Goal: Task Accomplishment & Management: Use online tool/utility

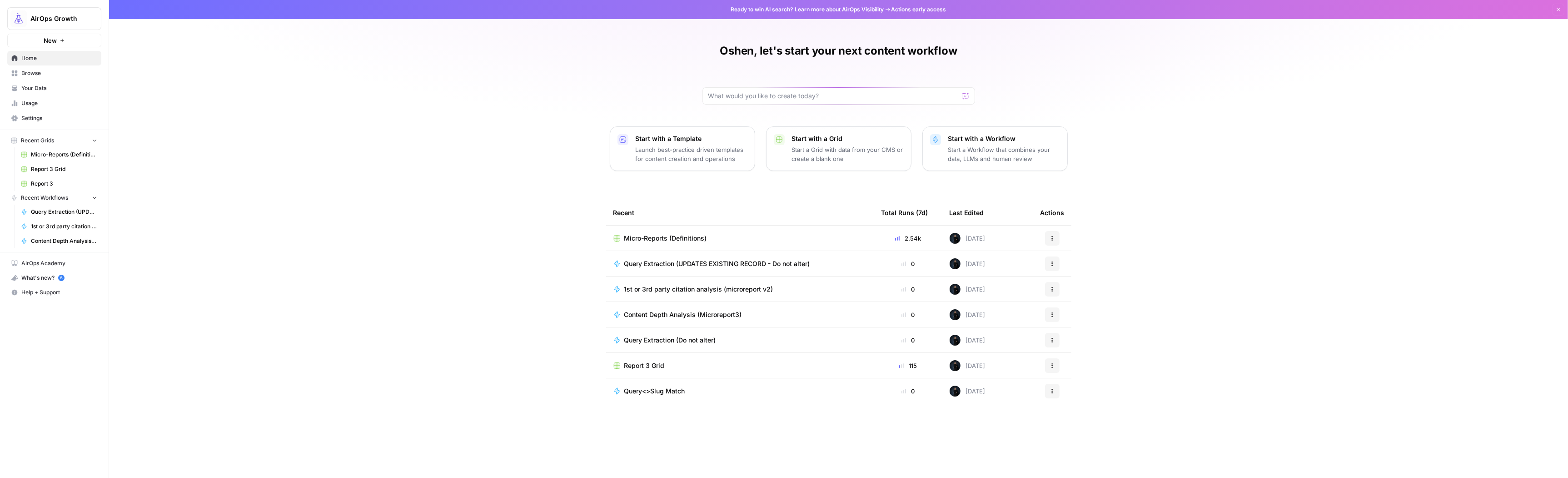
click at [37, 71] on span "Browse" at bounding box center [59, 73] width 76 height 8
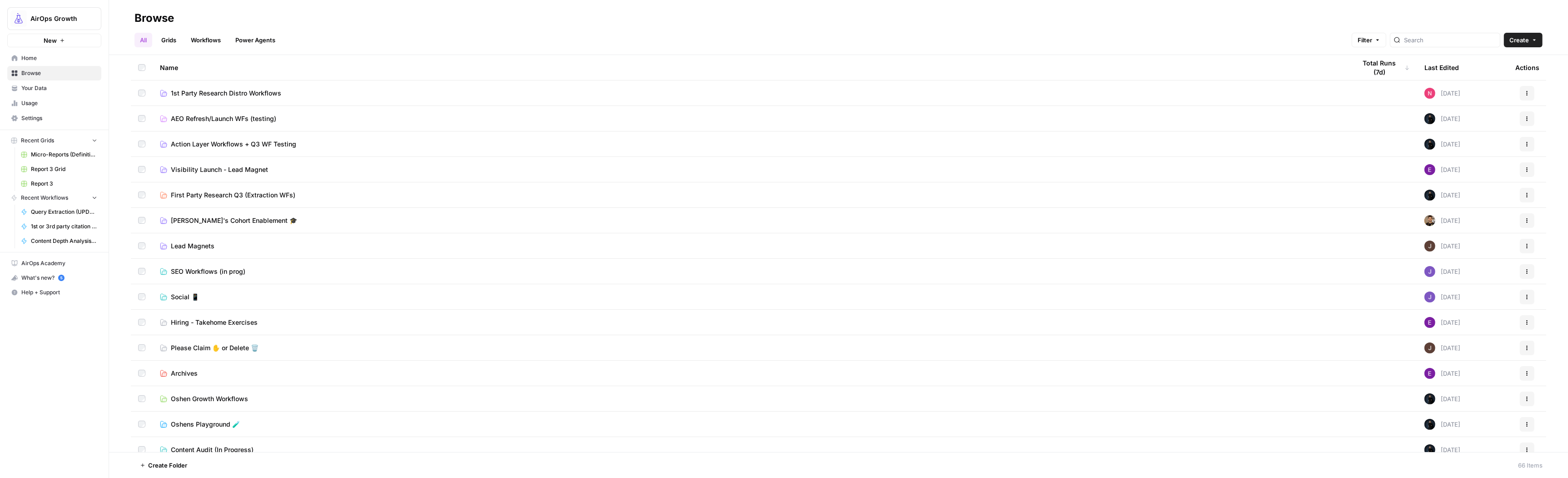
scroll to position [34, 0]
click at [216, 263] on span "SEO Workflows (in prog)" at bounding box center [208, 263] width 75 height 9
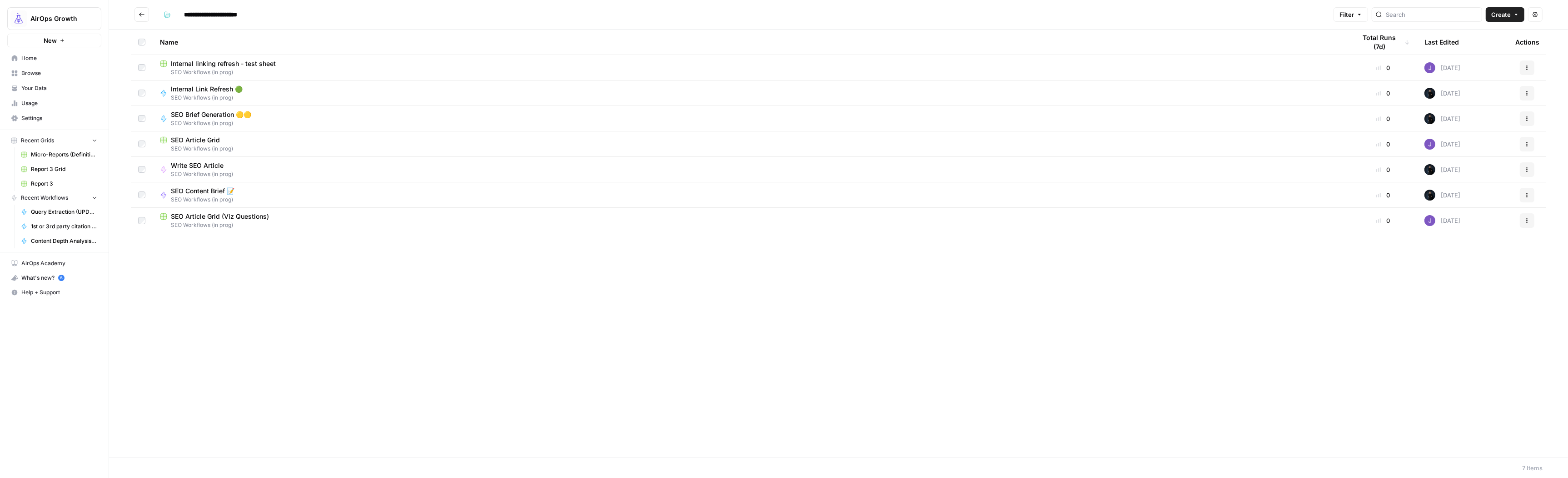
click at [1509, 17] on span "Create" at bounding box center [1500, 14] width 19 height 9
click at [1479, 47] on span "Workflow" at bounding box center [1487, 49] width 51 height 9
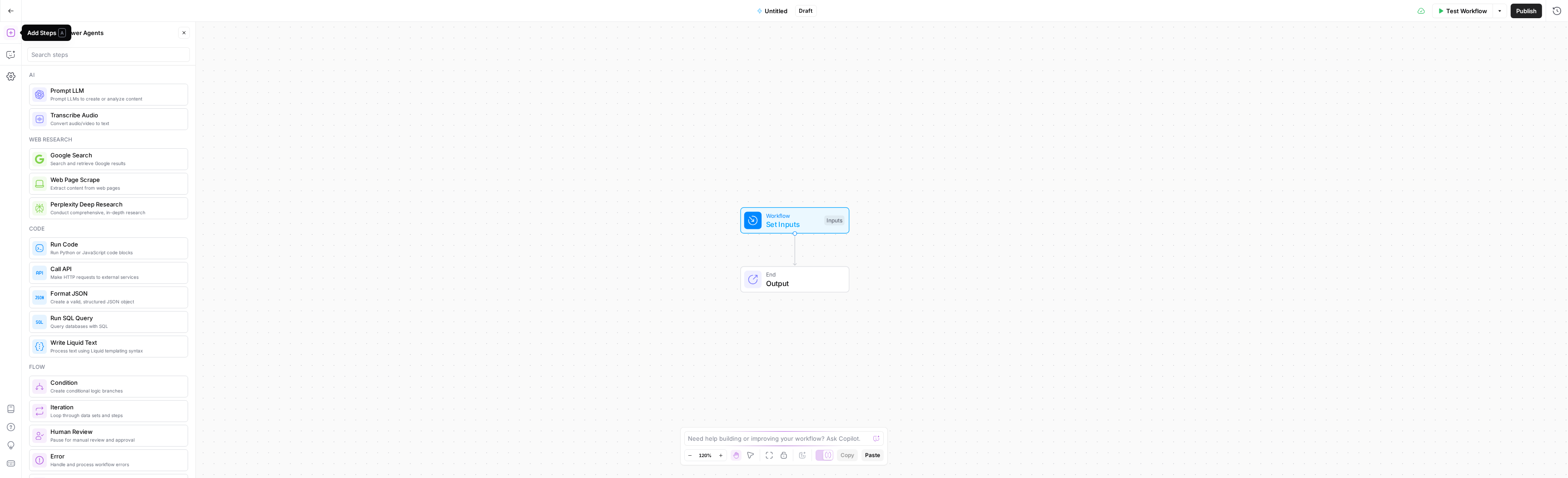
click at [95, 33] on button "Power Agents" at bounding box center [83, 33] width 51 height 14
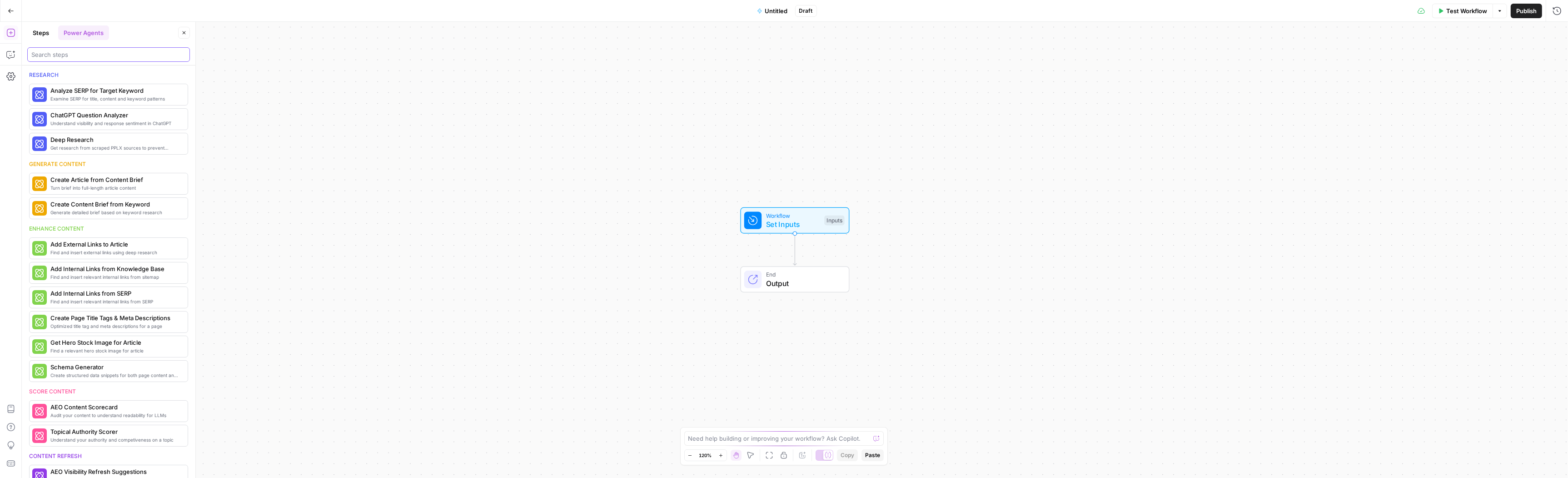
click at [103, 55] on input "search" at bounding box center [109, 55] width 155 height 9
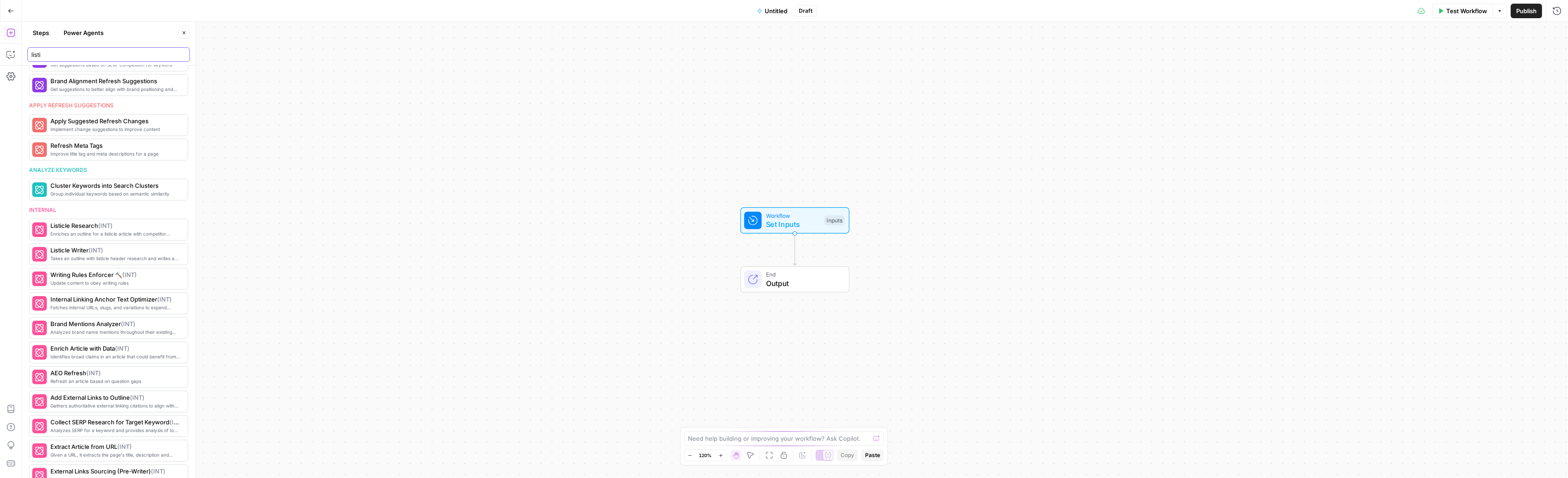
scroll to position [513, 0]
type input "listi"
click at [120, 230] on span "Enriches an outline for a listicle article with competitor research." at bounding box center [96, 228] width 90 height 7
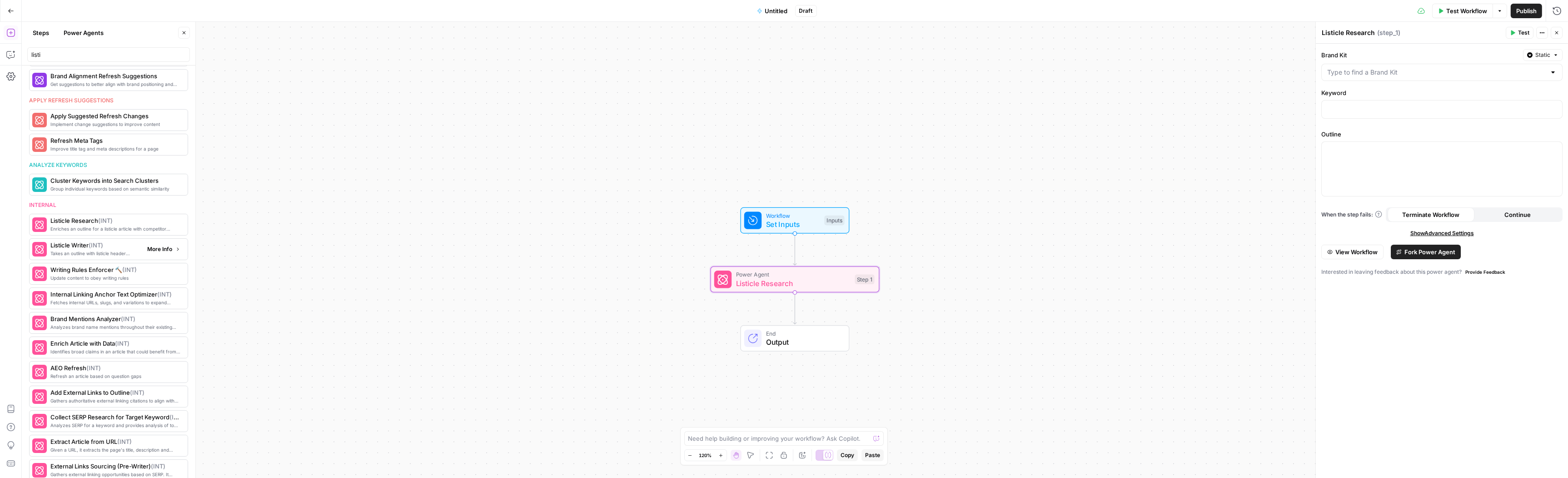
click at [90, 257] on span "Takes an outline with listicle header research and writes a listicle article." at bounding box center [96, 253] width 90 height 7
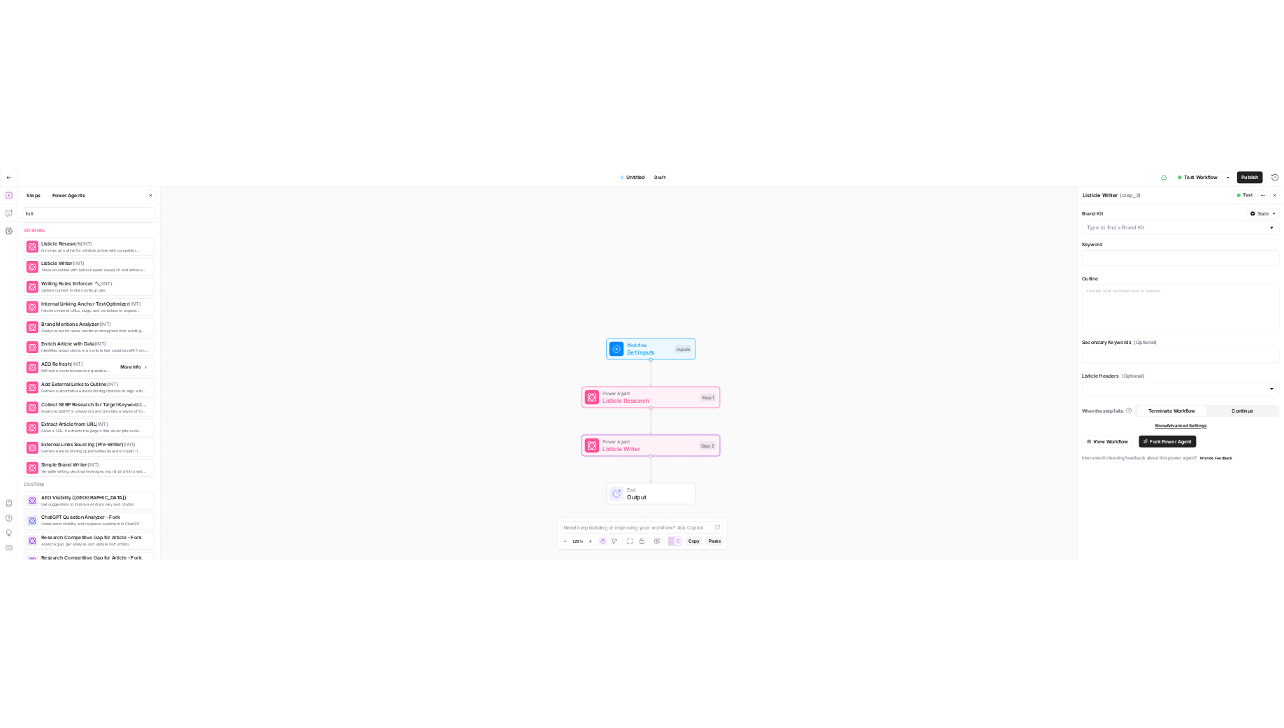
scroll to position [991, 0]
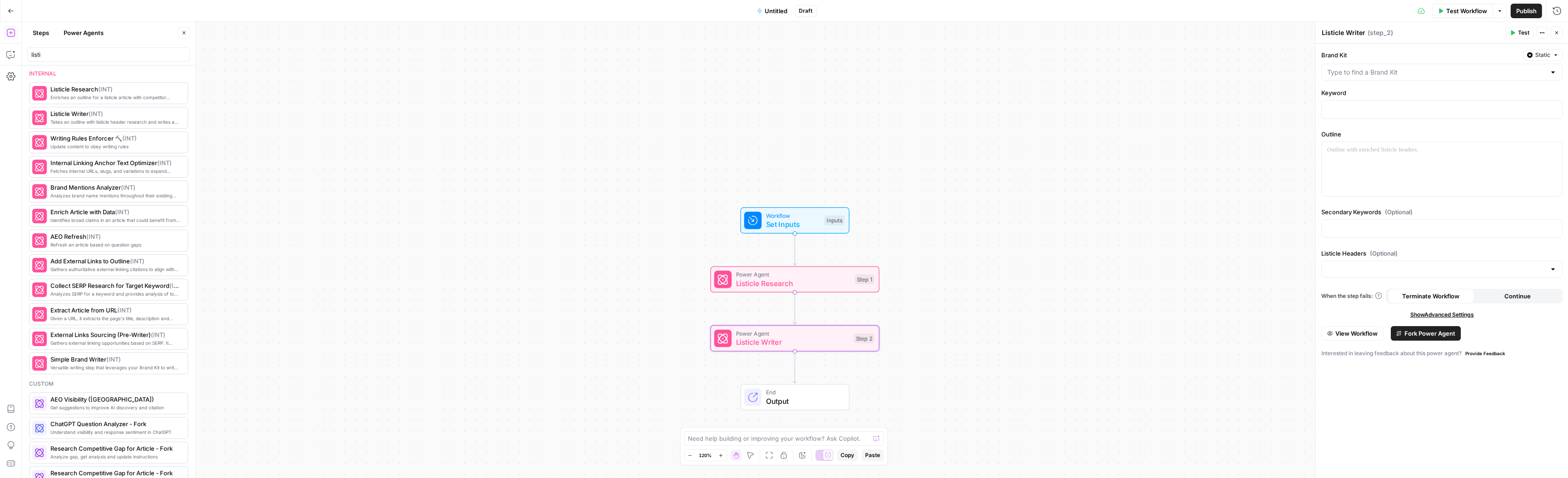
click at [798, 279] on span "Listicle Research" at bounding box center [793, 283] width 114 height 11
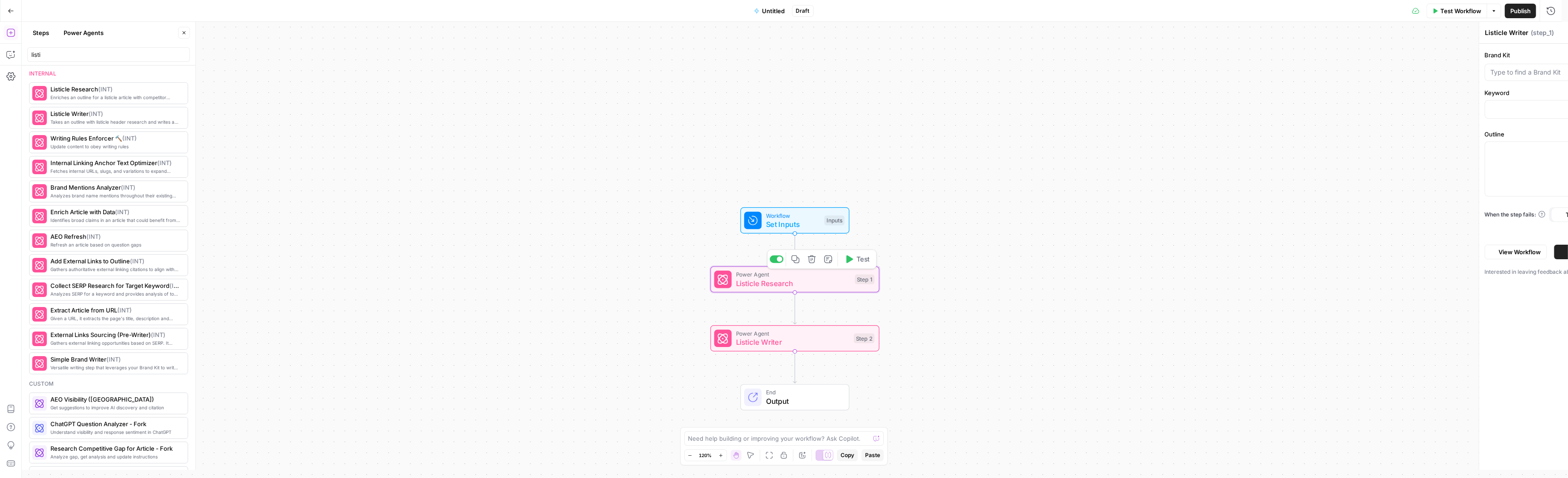
type textarea "Listicle Research"
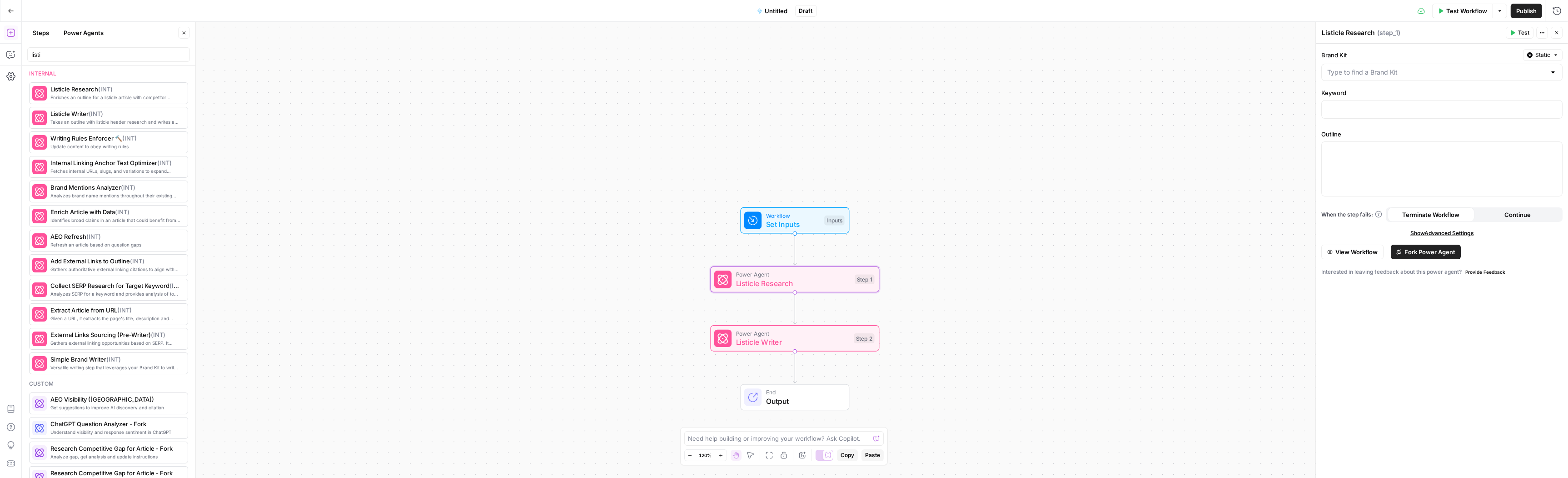
drag, startPoint x: 1464, startPoint y: 66, endPoint x: 1449, endPoint y: 76, distance: 18.0
click at [1464, 66] on div at bounding box center [1441, 72] width 241 height 18
click at [1450, 75] on input "Brand Kit" at bounding box center [1436, 72] width 218 height 9
click at [1358, 222] on span "AirOps (Oshens)" at bounding box center [1441, 221] width 222 height 9
type input "AirOps (Oshens)"
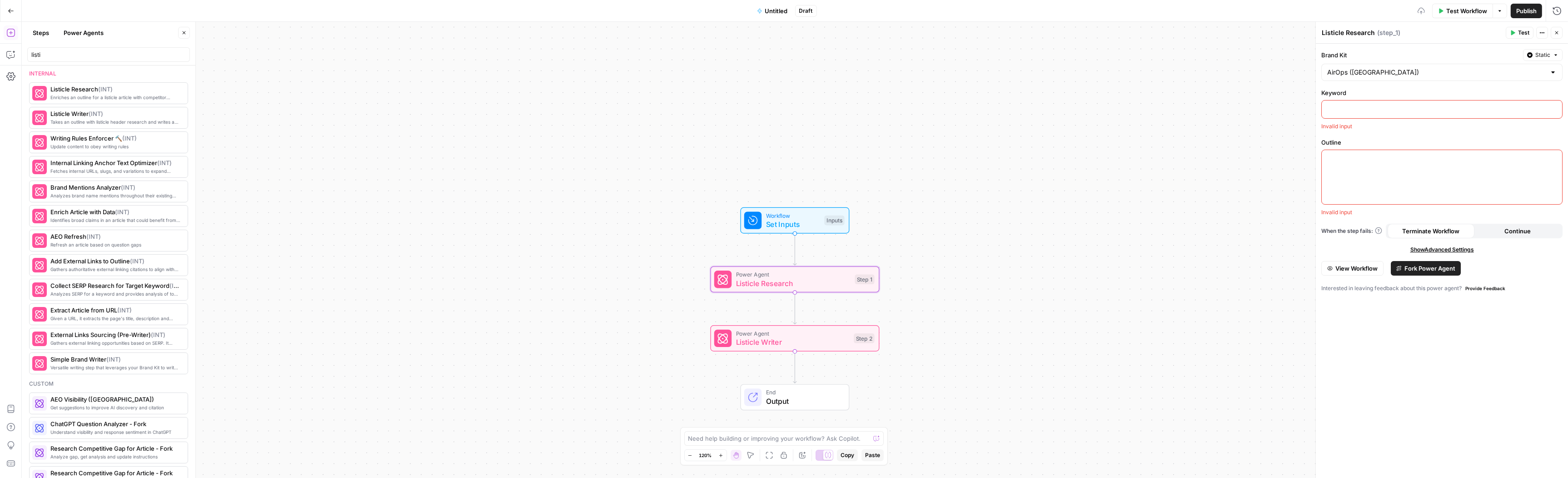
click at [1369, 113] on p at bounding box center [1441, 109] width 229 height 9
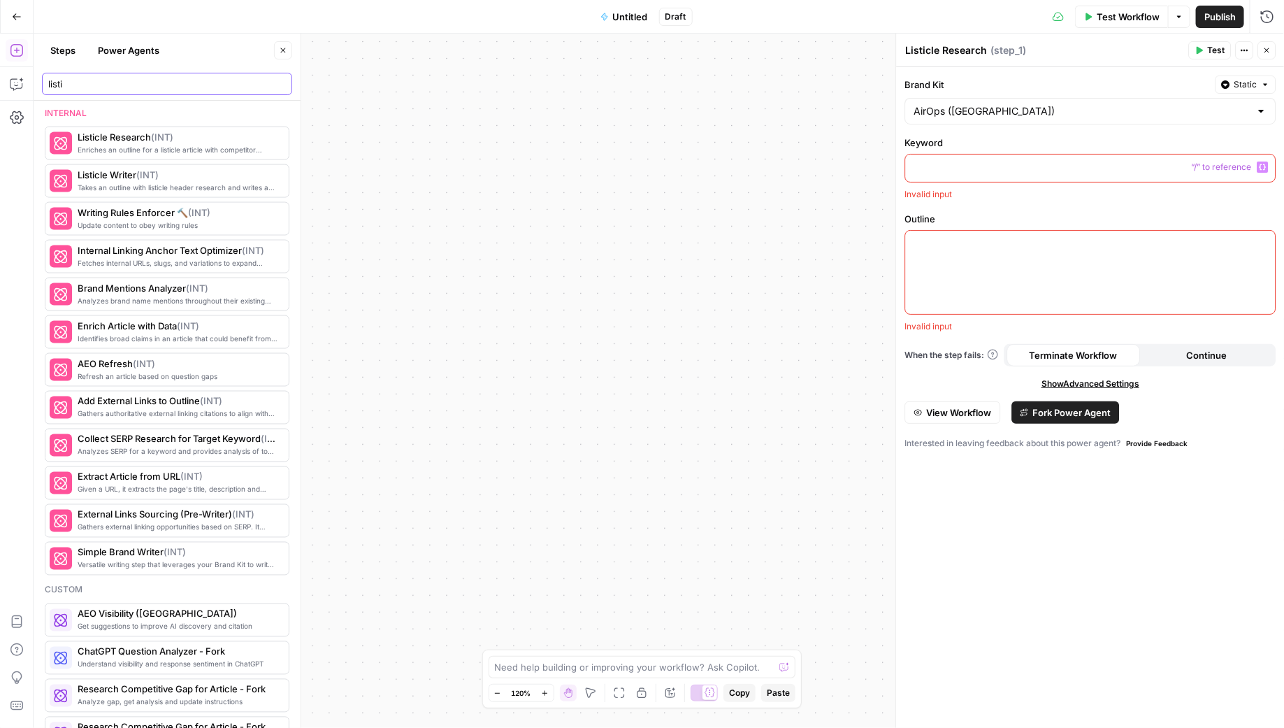
click at [91, 91] on div "listi" at bounding box center [167, 84] width 250 height 22
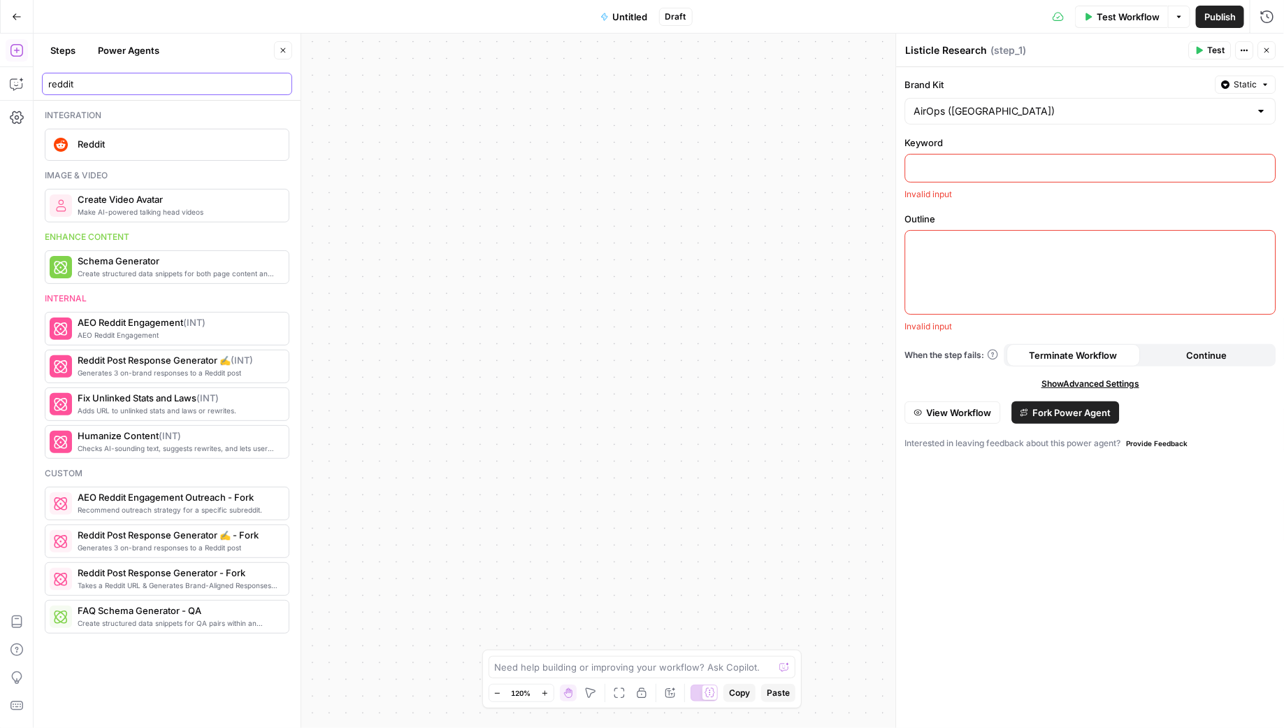
scroll to position [0, 0]
type input "reddit"
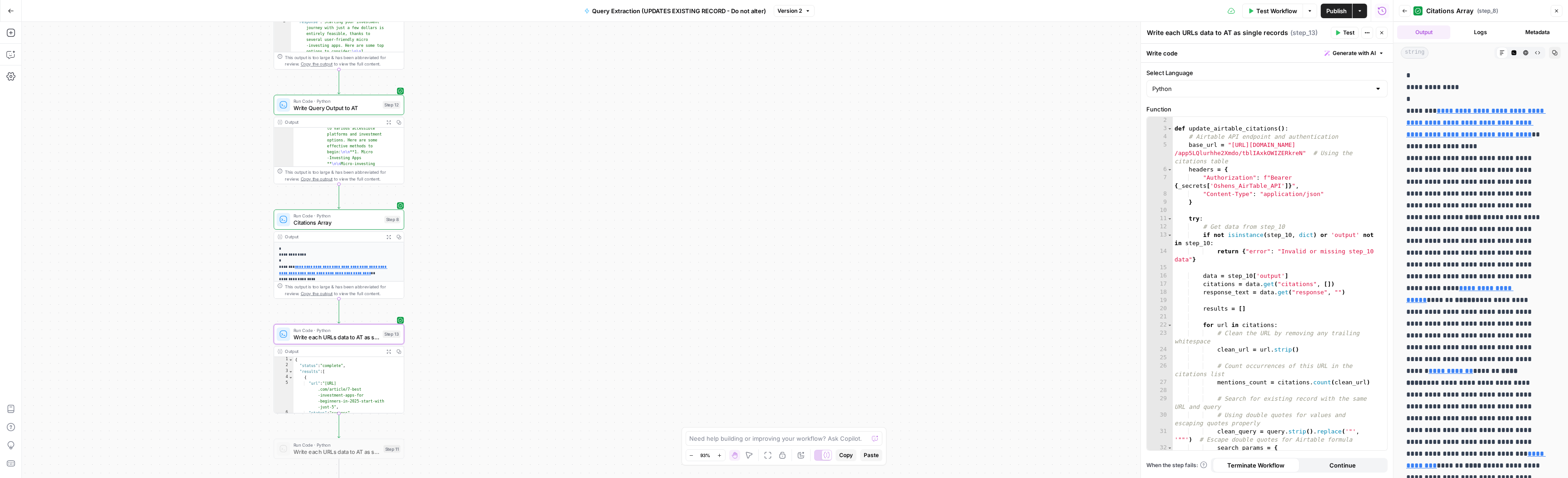
scroll to position [8, 0]
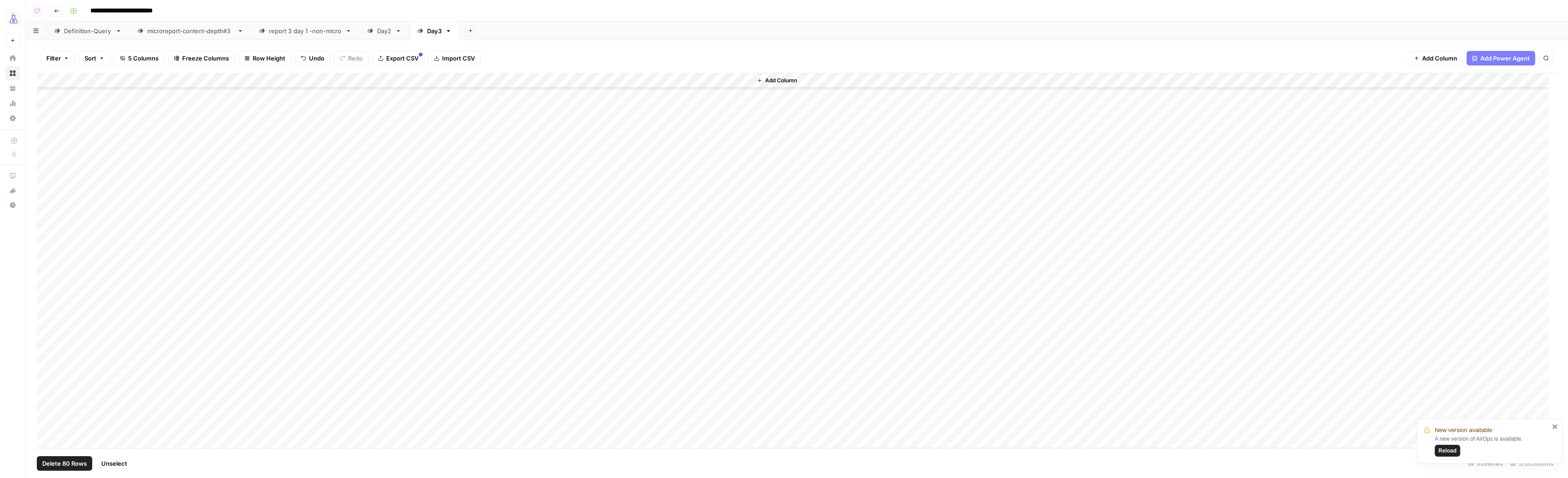
scroll to position [8557, 0]
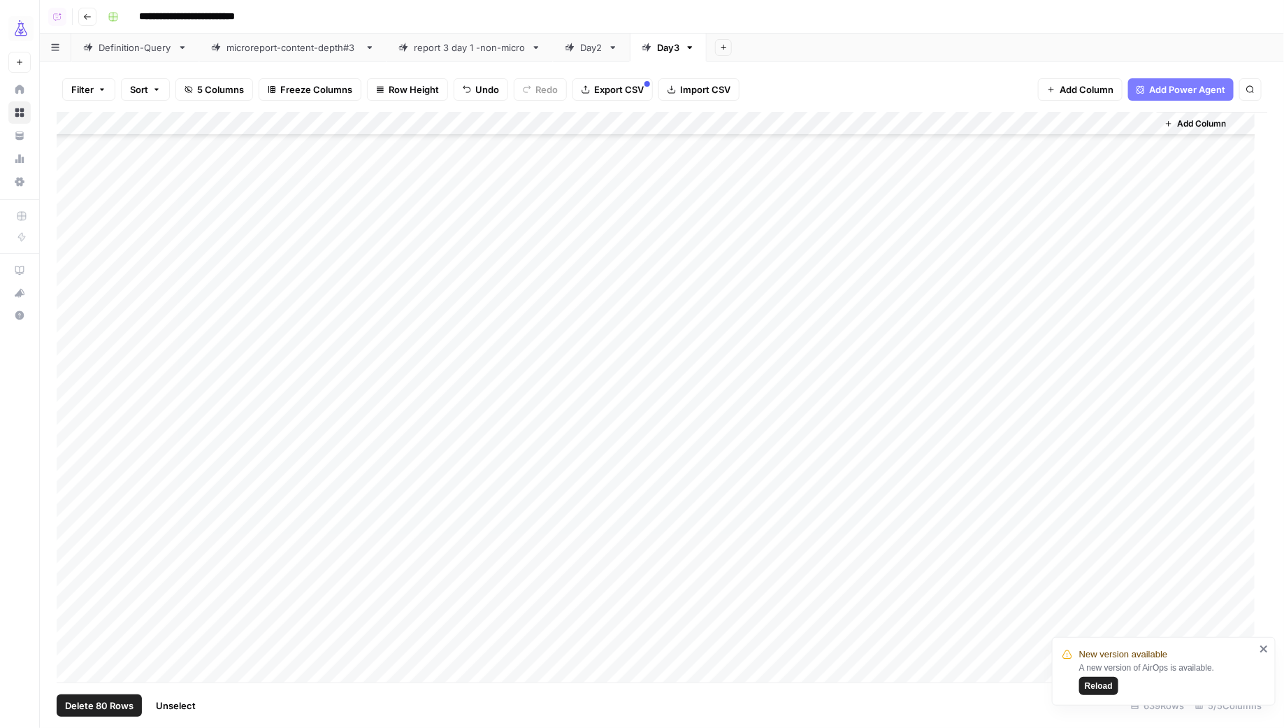
click at [1110, 690] on span "Reload" at bounding box center [1099, 686] width 28 height 13
click at [114, 698] on span "Add Row" at bounding box center [97, 705] width 38 height 14
click at [113, 703] on span "Add Row" at bounding box center [97, 705] width 38 height 14
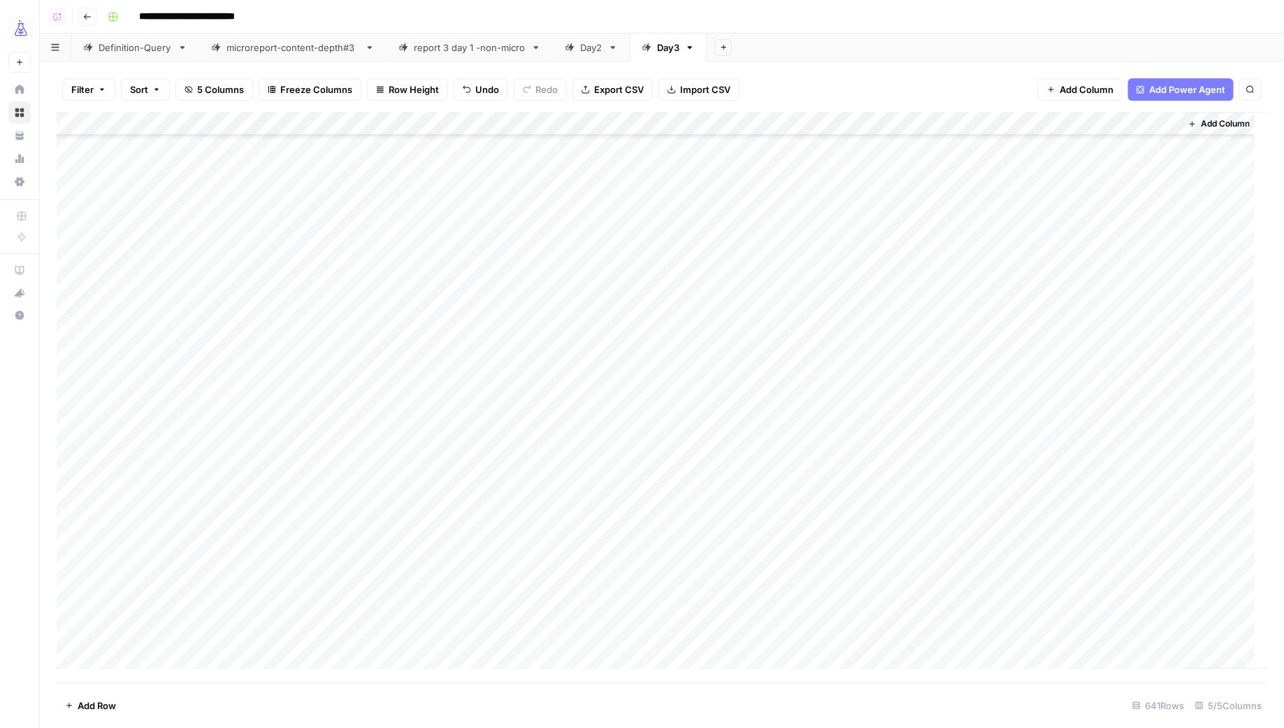
scroll to position [14724, 0]
click at [253, 611] on div "Add Column" at bounding box center [663, 397] width 1212 height 570
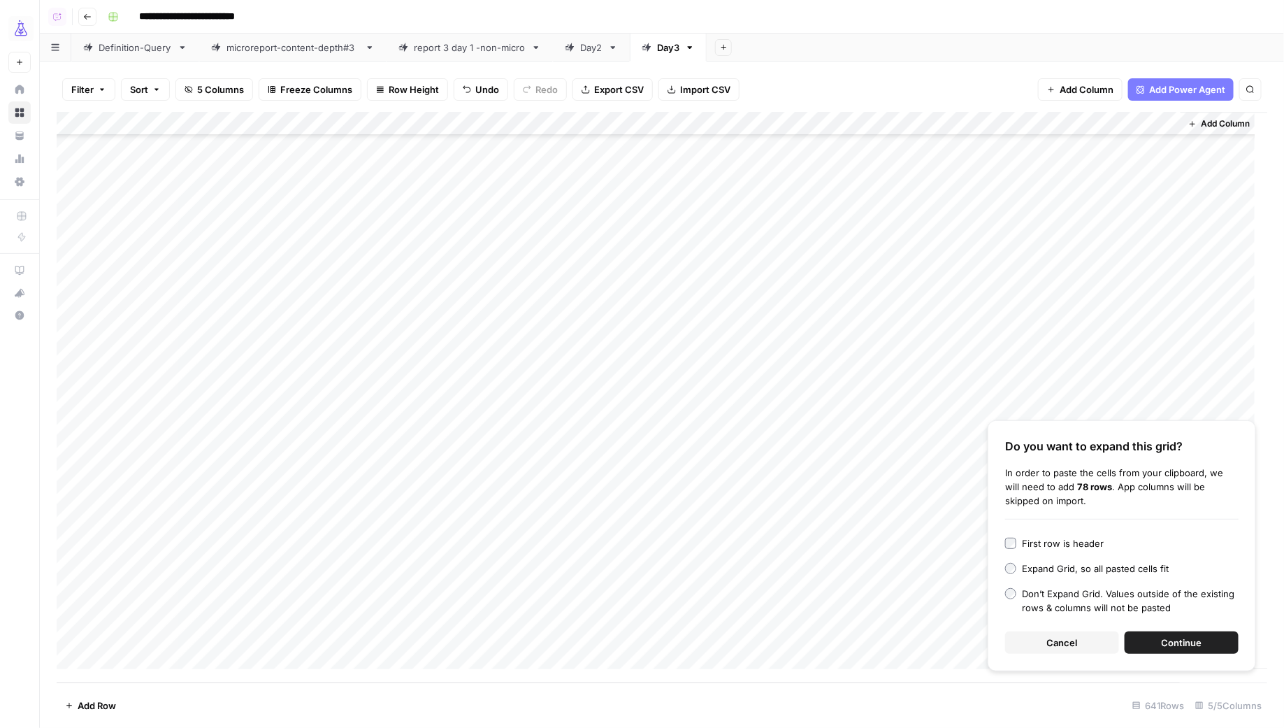
click at [1090, 540] on div "First row is header" at bounding box center [1063, 543] width 82 height 14
click at [1164, 637] on span "Continue" at bounding box center [1182, 642] width 41 height 14
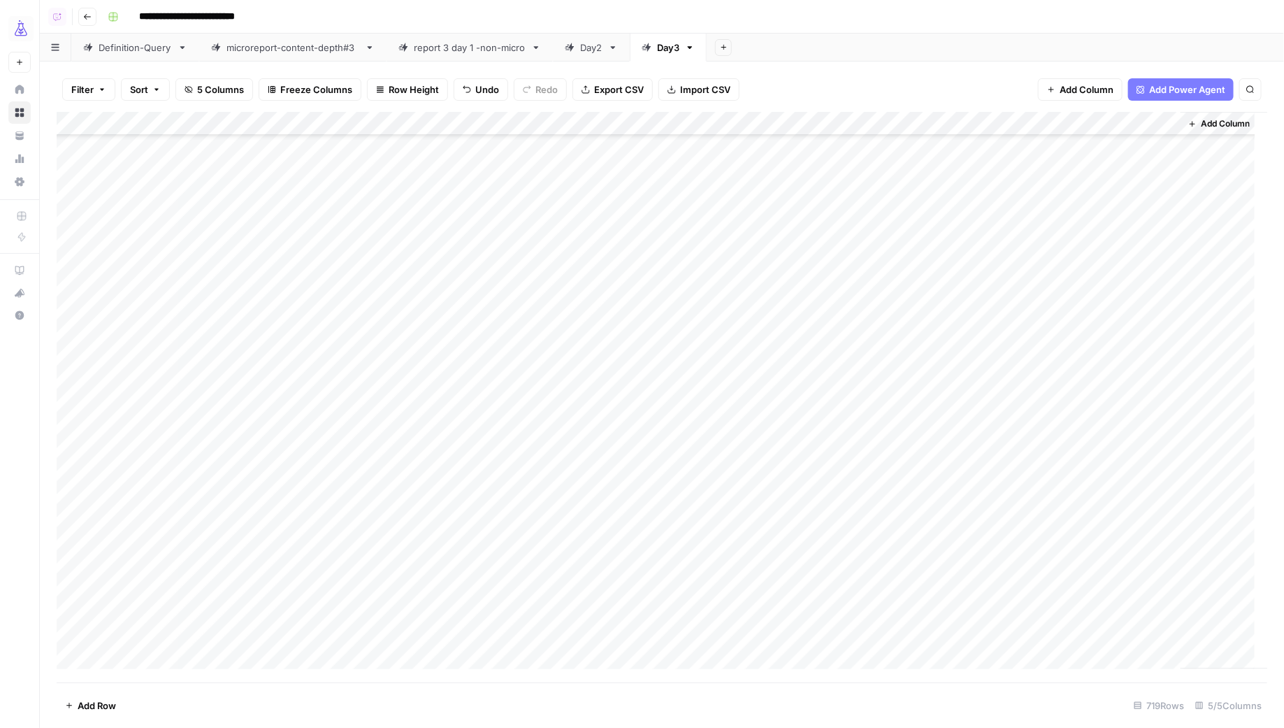
scroll to position [14984, 0]
click at [146, 355] on div "Add Column" at bounding box center [663, 397] width 1212 height 570
type textarea "********"
click at [168, 359] on div "Add Column" at bounding box center [663, 397] width 1212 height 570
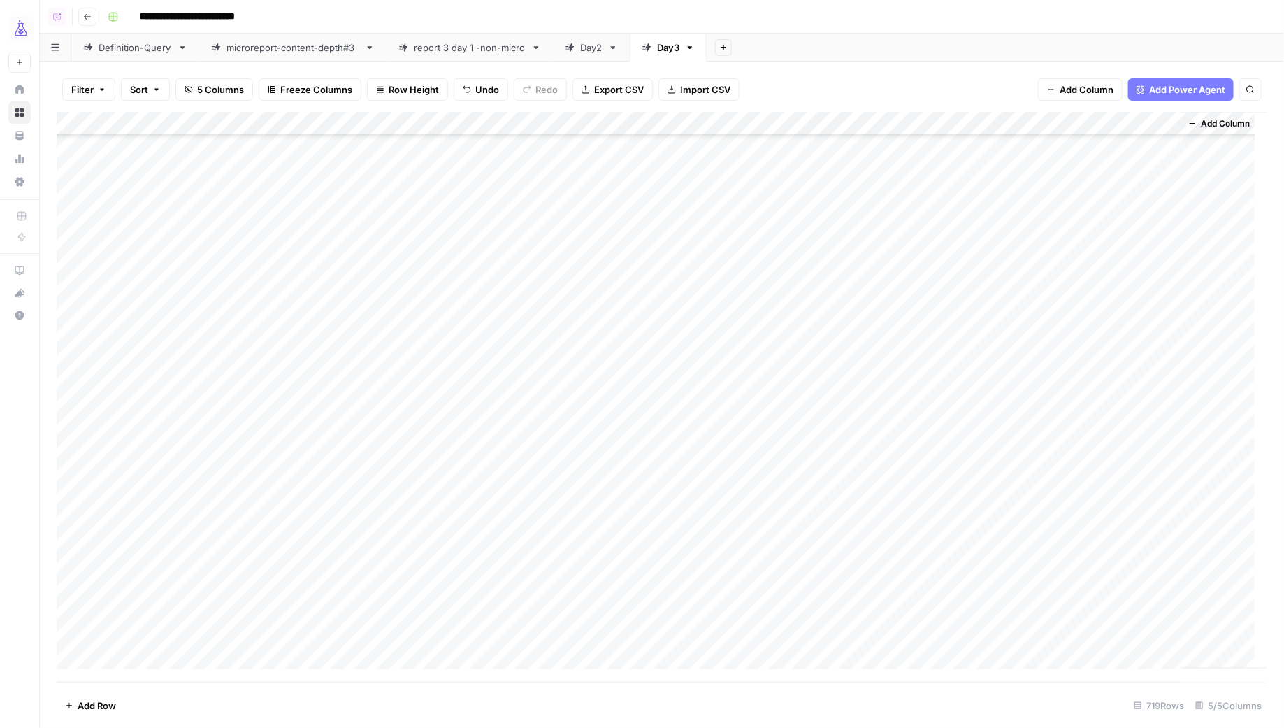
drag, startPoint x: 202, startPoint y: 361, endPoint x: 175, endPoint y: 630, distance: 269.8
click at [175, 630] on div "Add Column" at bounding box center [663, 397] width 1212 height 570
click at [75, 632] on div "Add Column" at bounding box center [663, 397] width 1212 height 570
click at [73, 383] on div "Add Column" at bounding box center [663, 397] width 1212 height 570
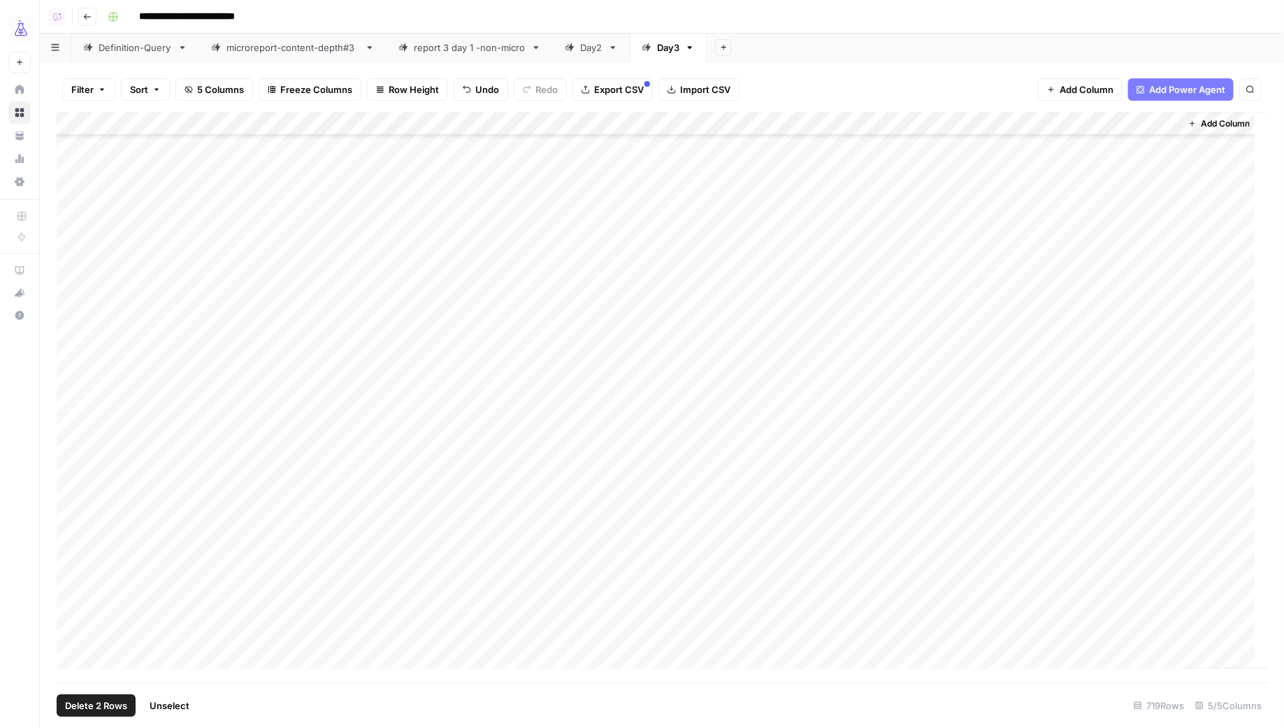
scroll to position [16579, 0]
click at [76, 610] on div "Add Column" at bounding box center [663, 397] width 1212 height 570
click at [901, 125] on div "Add Column" at bounding box center [663, 397] width 1212 height 570
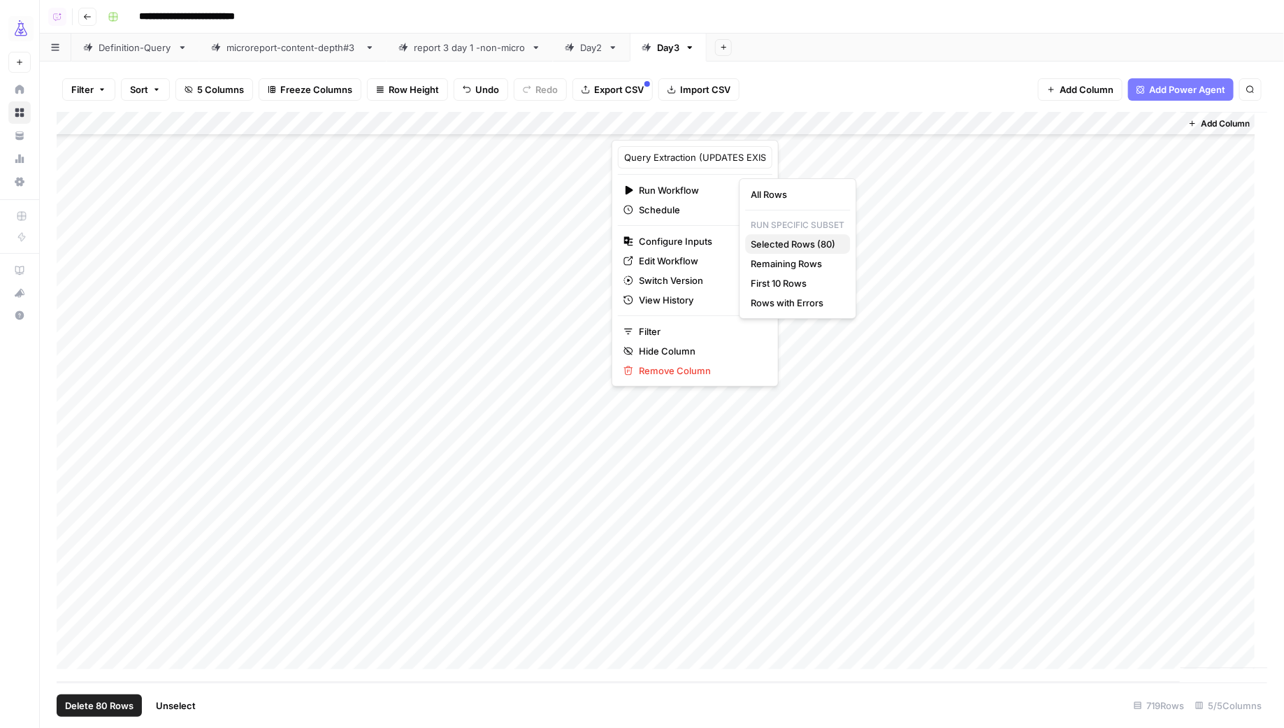
click at [782, 241] on span "Selected Rows (80)" at bounding box center [796, 244] width 88 height 14
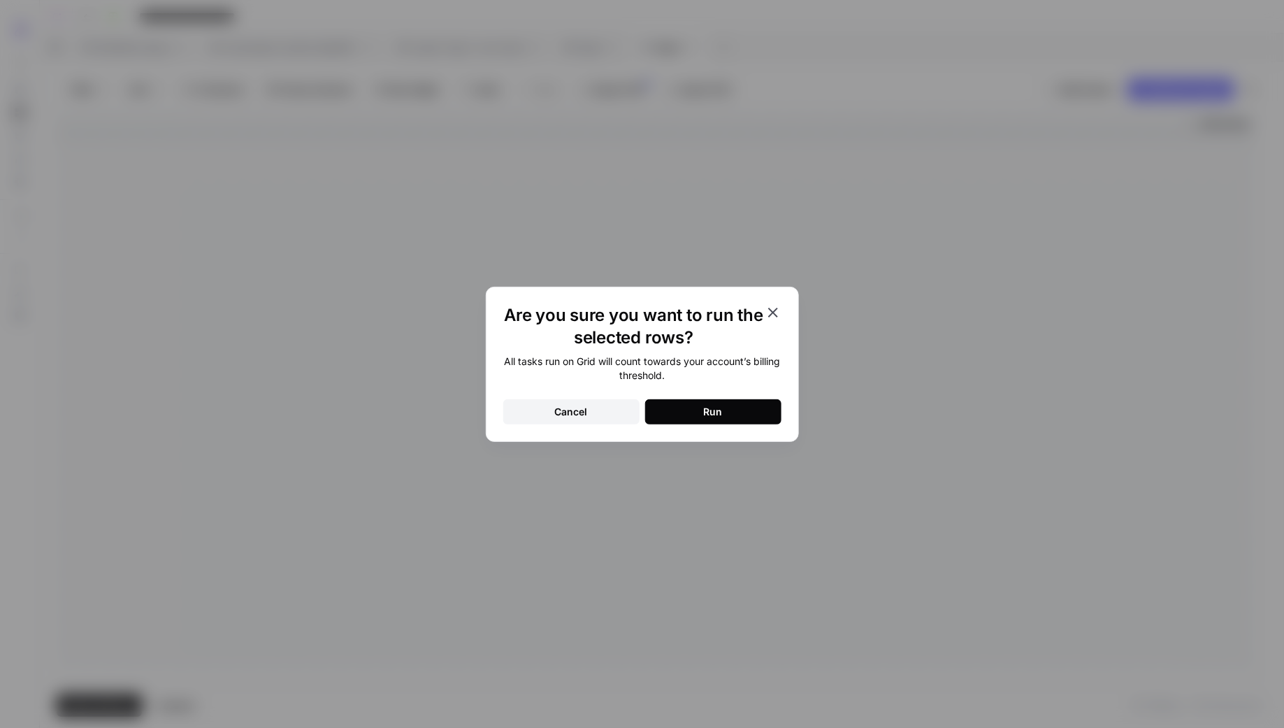
click at [738, 401] on button "Run" at bounding box center [713, 411] width 136 height 25
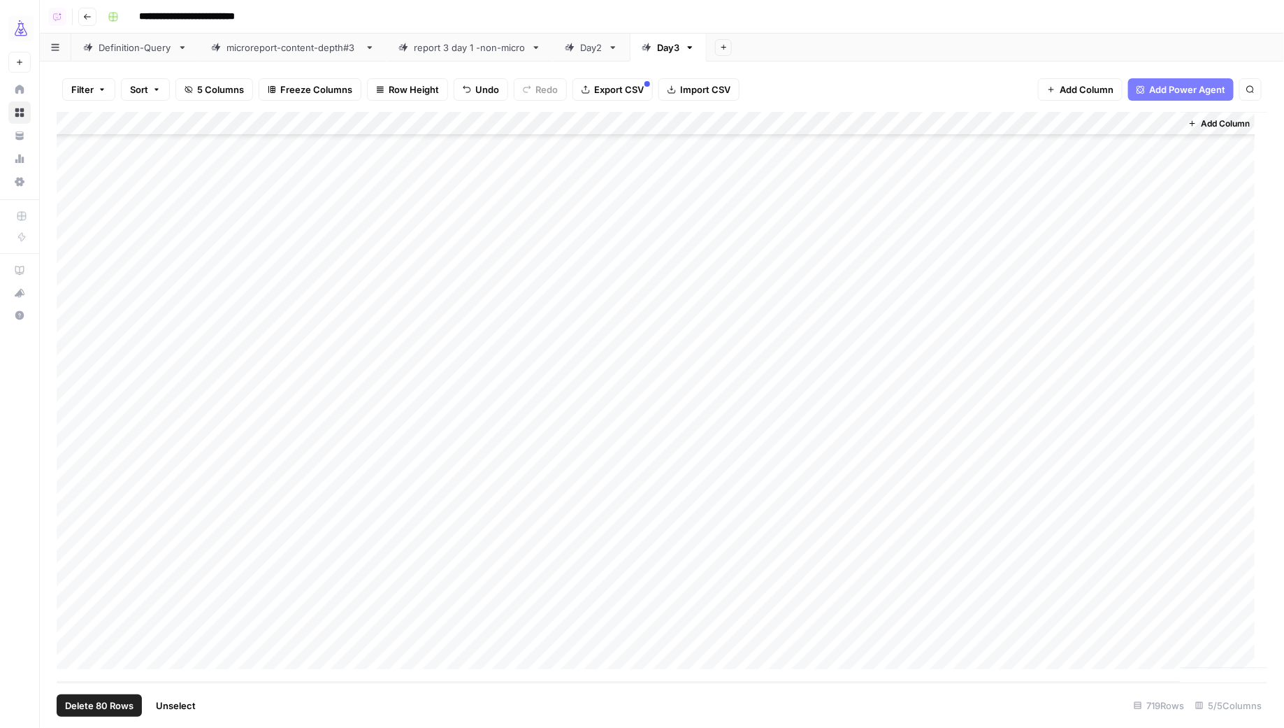
drag, startPoint x: 173, startPoint y: 706, endPoint x: 164, endPoint y: 687, distance: 21.6
click at [173, 706] on span "Unselect" at bounding box center [176, 705] width 40 height 14
click at [150, 654] on div "Add Column" at bounding box center [663, 397] width 1212 height 570
click at [372, 628] on div "Add Column" at bounding box center [663, 397] width 1212 height 570
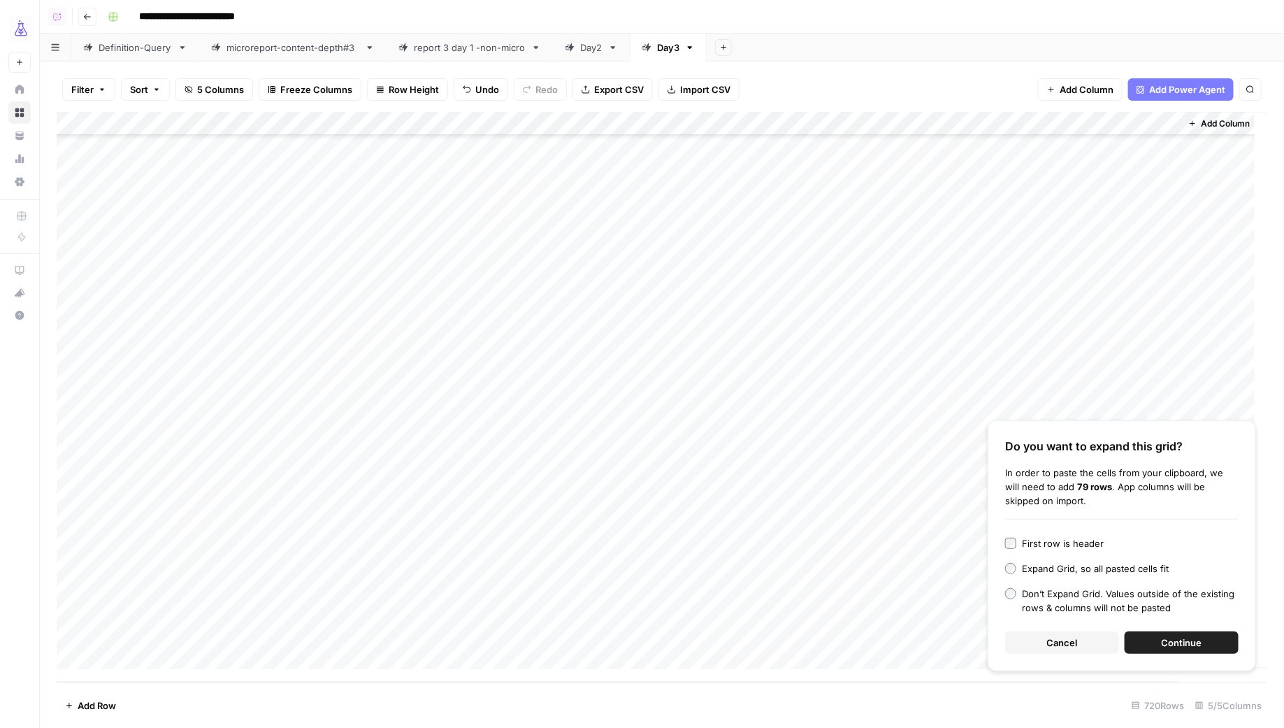
click at [1201, 640] on span "Continue" at bounding box center [1182, 642] width 41 height 14
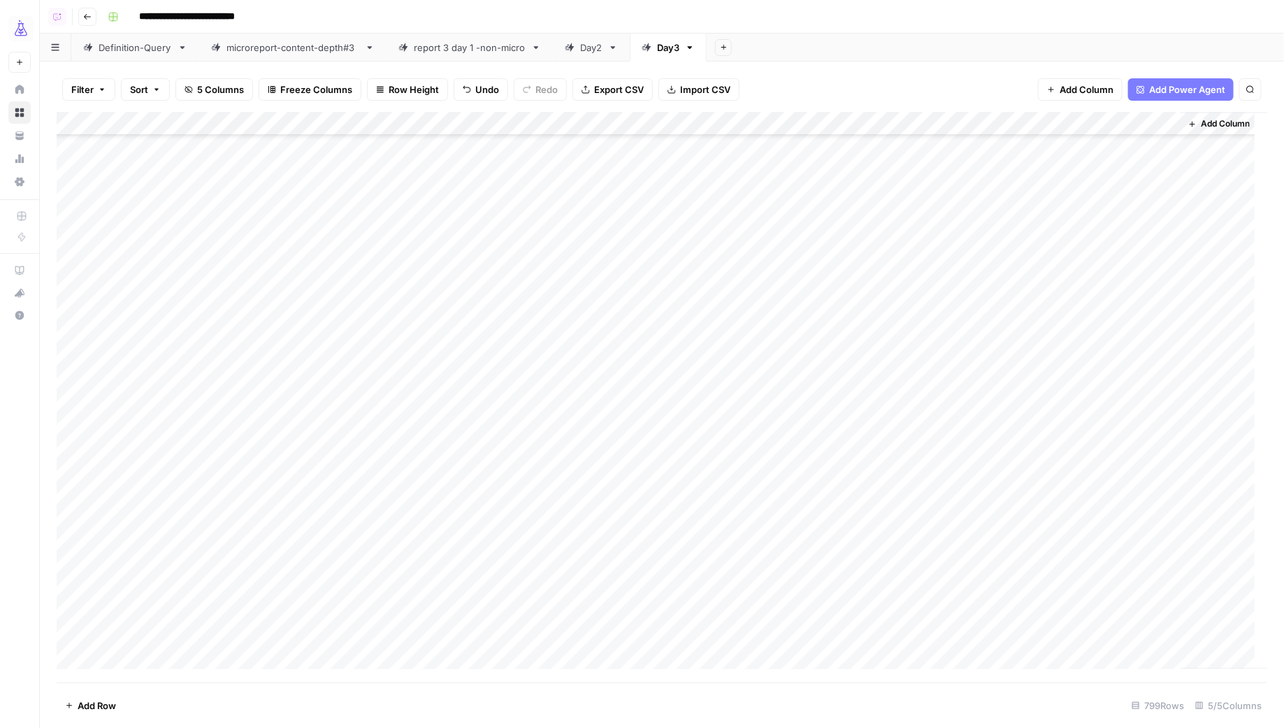
scroll to position [16821, 0]
click at [159, 392] on div "Add Column" at bounding box center [663, 397] width 1212 height 570
click at [168, 419] on div "Add Column" at bounding box center [663, 397] width 1212 height 570
type textarea "****"
click at [169, 462] on div "Add Column" at bounding box center [663, 397] width 1212 height 570
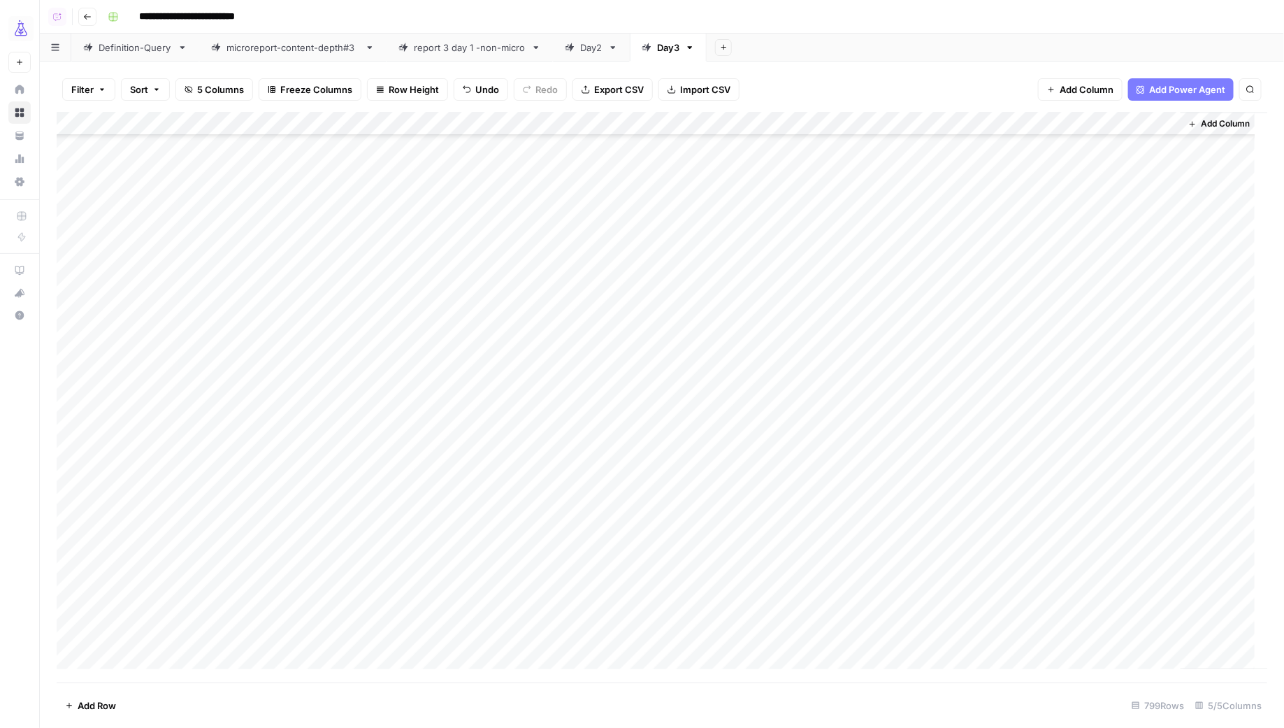
click at [175, 420] on div "Add Column" at bounding box center [663, 397] width 1212 height 570
drag, startPoint x: 201, startPoint y: 427, endPoint x: 168, endPoint y: 629, distance: 204.7
click at [168, 629] on div "Add Column" at bounding box center [663, 397] width 1212 height 570
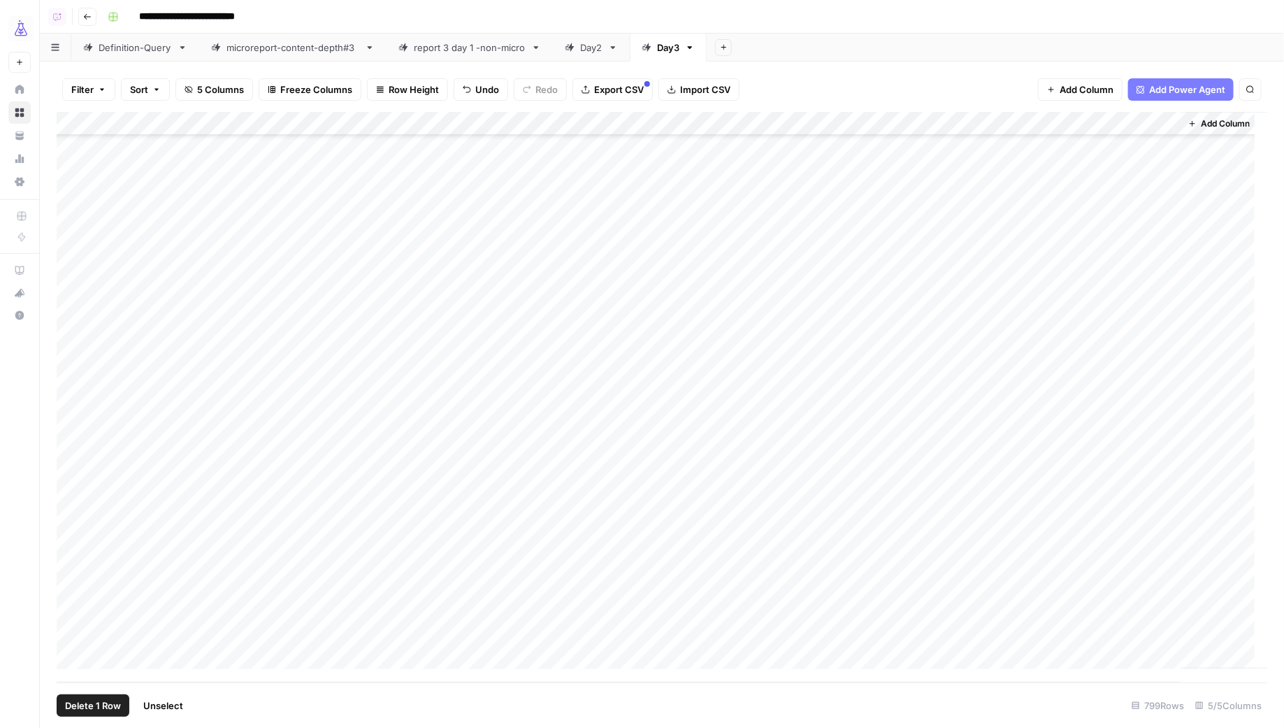
click at [78, 641] on div "Add Column" at bounding box center [663, 397] width 1212 height 570
click at [73, 413] on div "Add Column" at bounding box center [663, 397] width 1212 height 570
click at [899, 125] on div "Add Column" at bounding box center [663, 397] width 1212 height 570
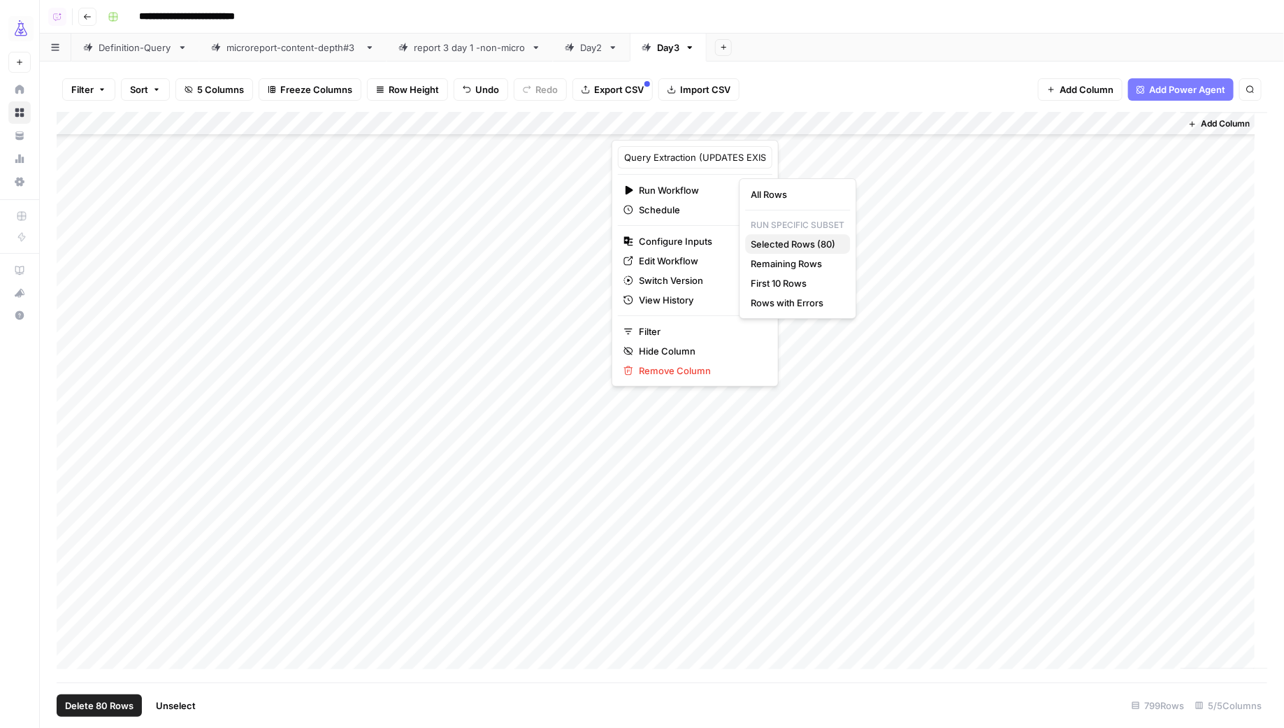
click at [793, 246] on span "Selected Rows (80)" at bounding box center [796, 244] width 88 height 14
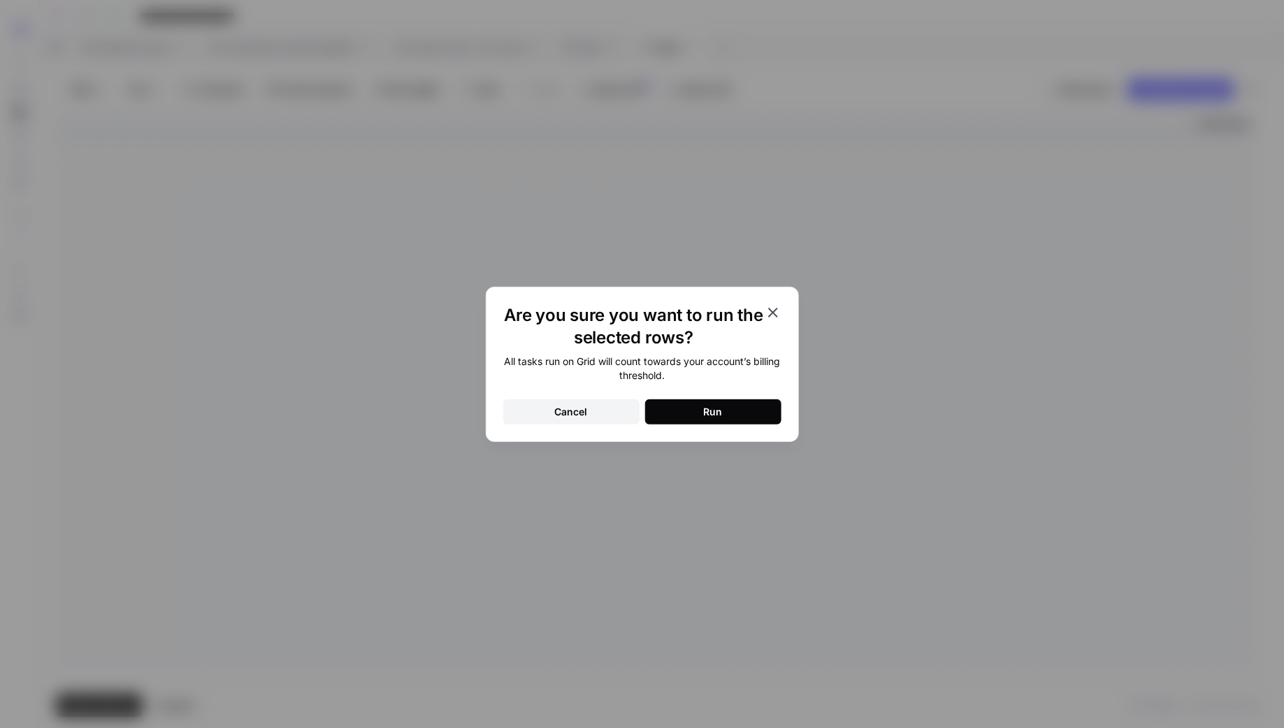
click at [713, 414] on div "Run" at bounding box center [713, 412] width 19 height 14
